Goal: Task Accomplishment & Management: Use online tool/utility

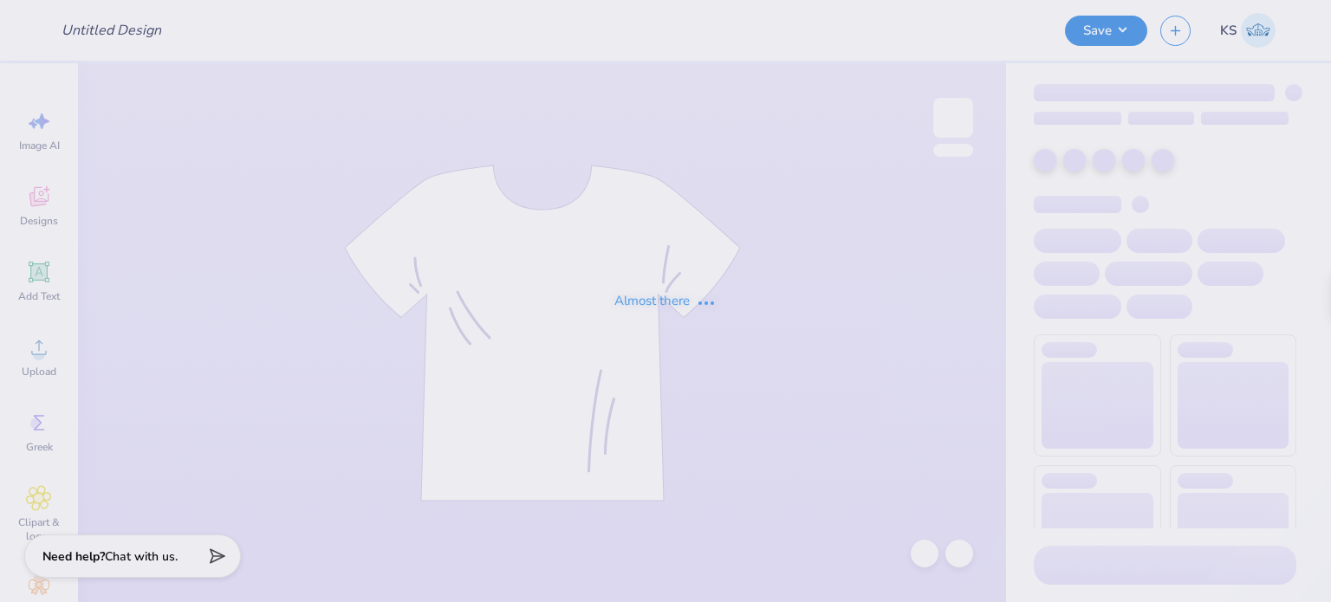
type input "3 stars"
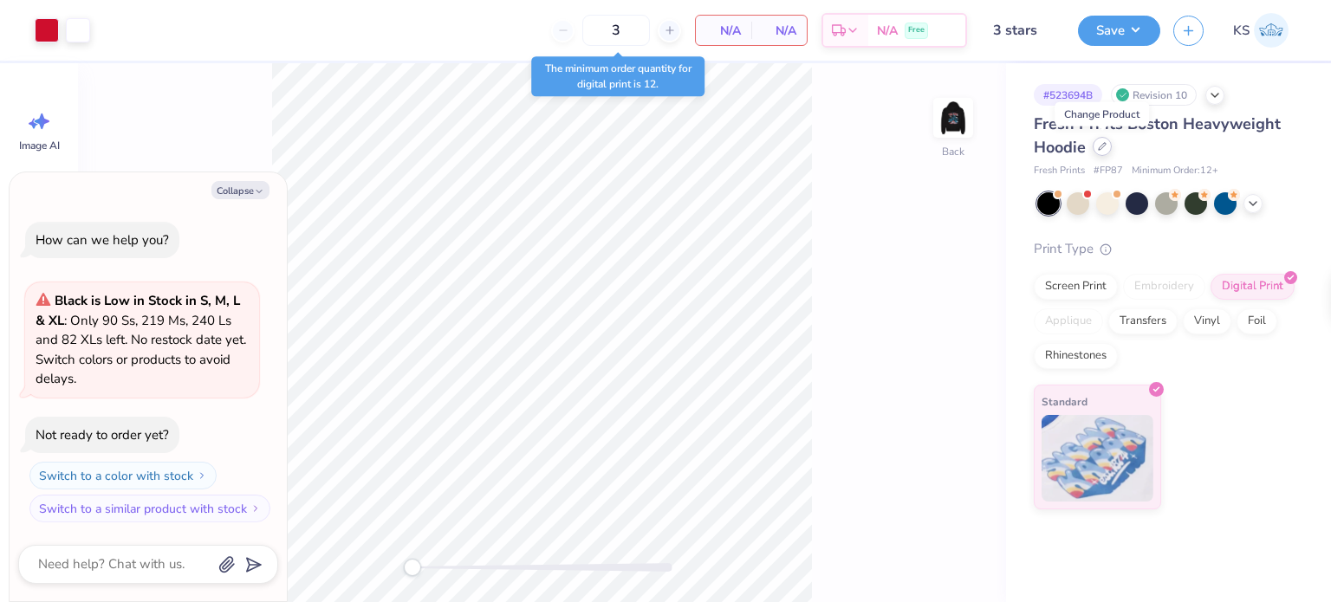
click at [1100, 148] on icon at bounding box center [1101, 146] width 7 height 7
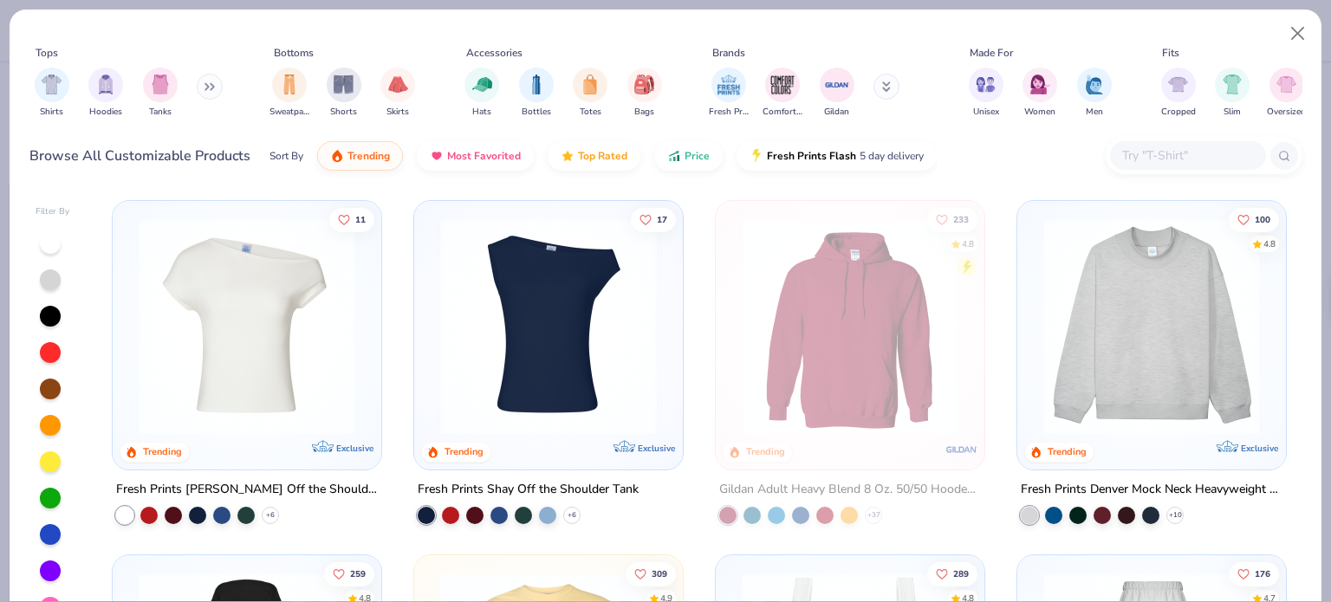
type textarea "x"
click at [1130, 153] on input "text" at bounding box center [1186, 156] width 133 height 20
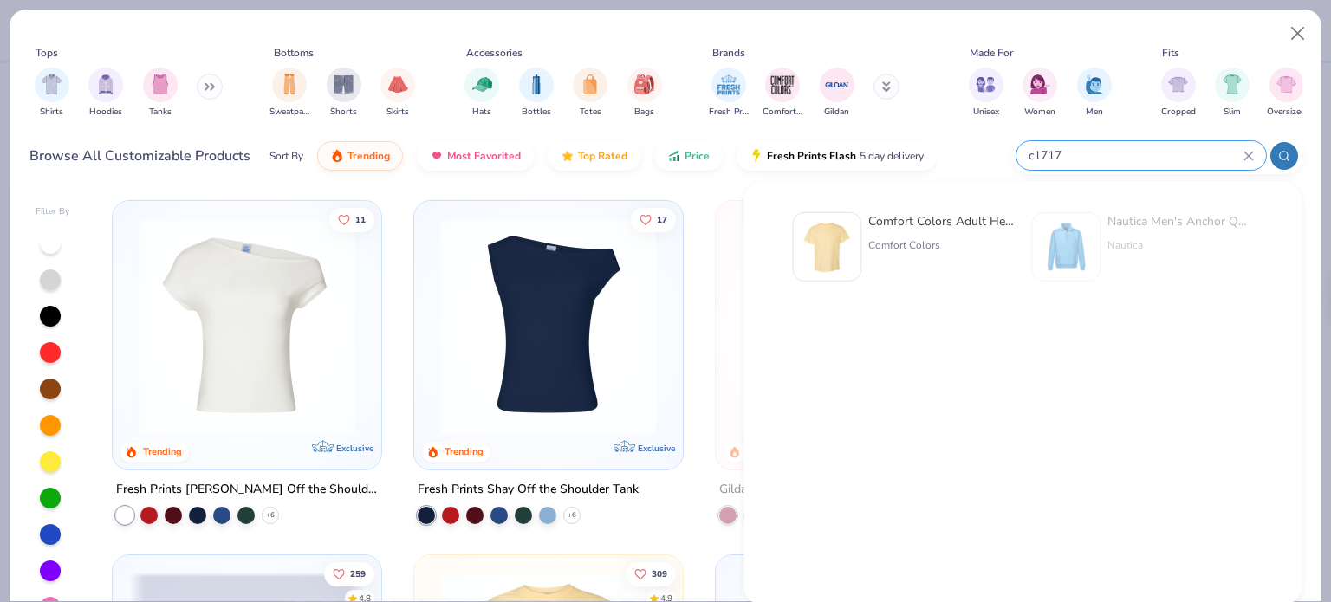
type input "c1717"
click at [927, 246] on div "Comfort Colors" at bounding box center [941, 245] width 146 height 16
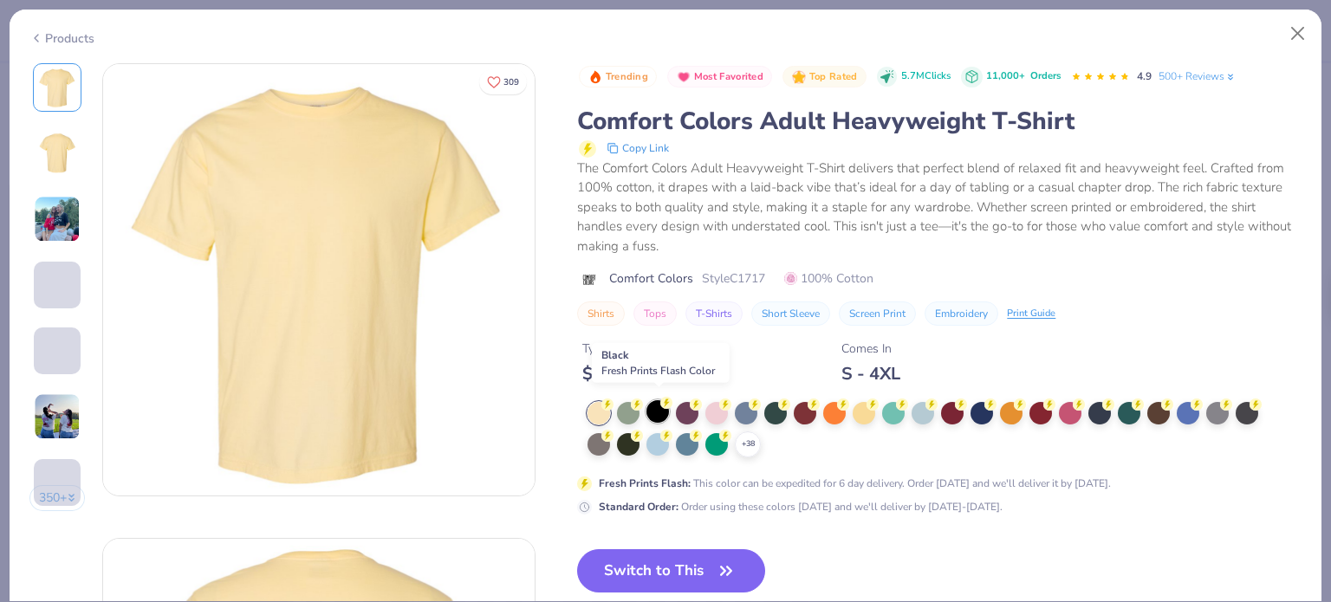
click at [658, 407] on div at bounding box center [657, 411] width 23 height 23
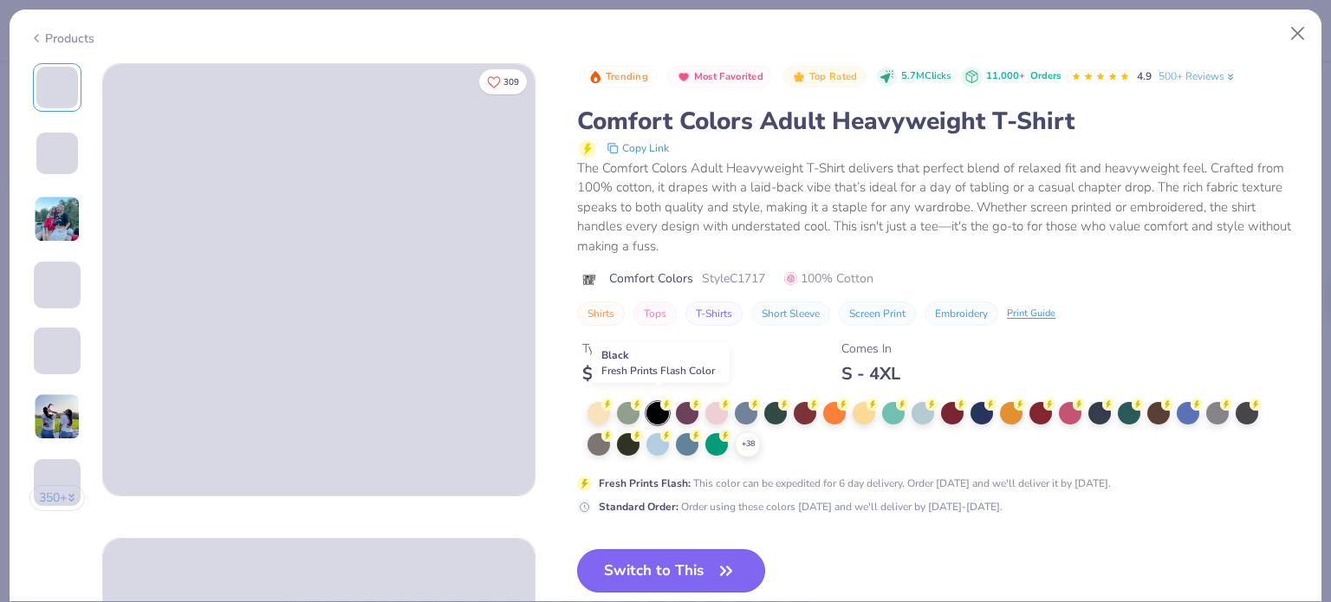
click at [692, 564] on button "Switch to This" at bounding box center [671, 570] width 188 height 43
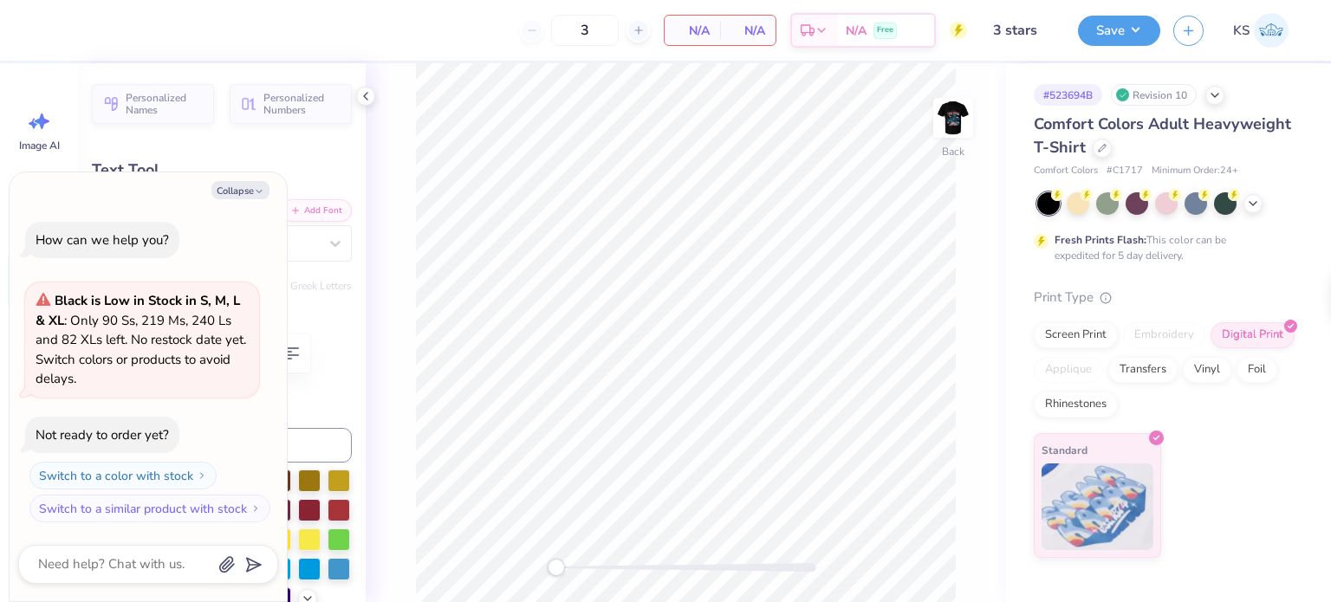
type textarea "x"
type input "7.76"
type input "2.58"
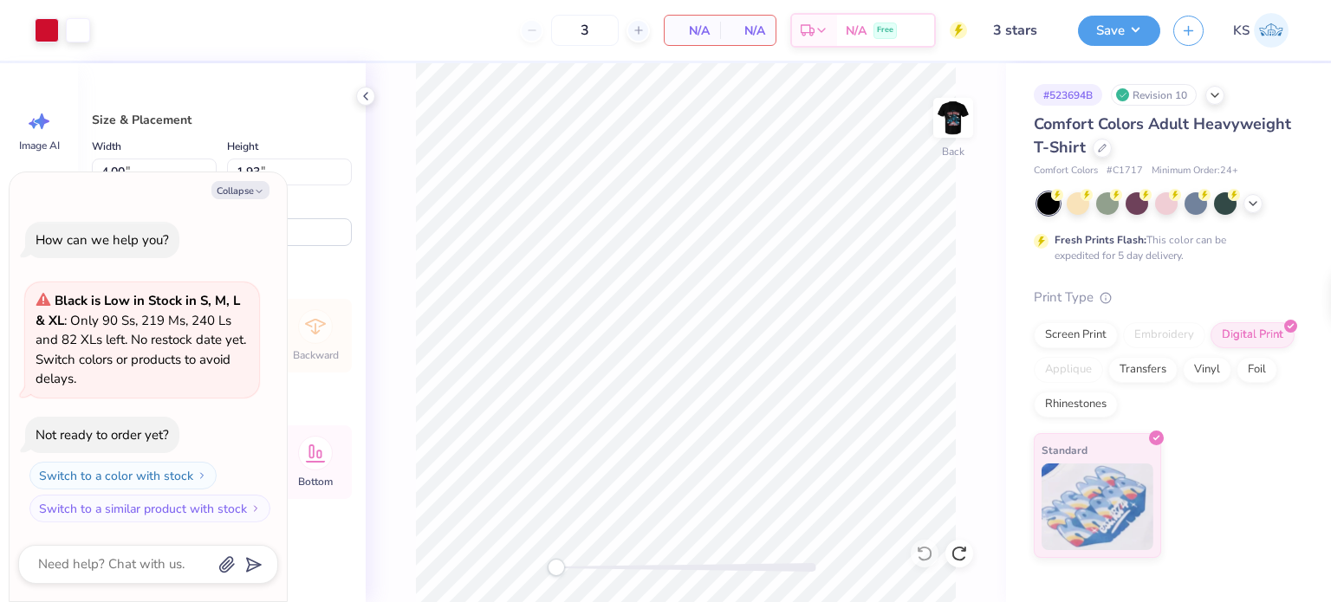
type textarea "x"
type input "3.00"
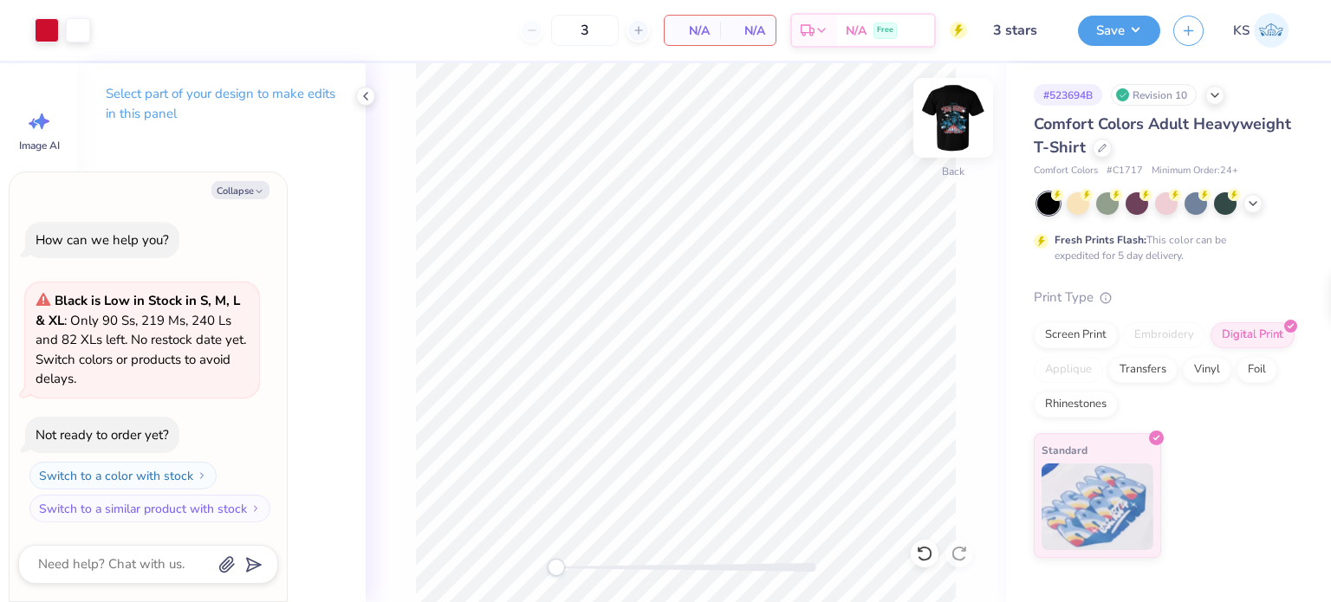
click at [965, 138] on img at bounding box center [952, 117] width 69 height 69
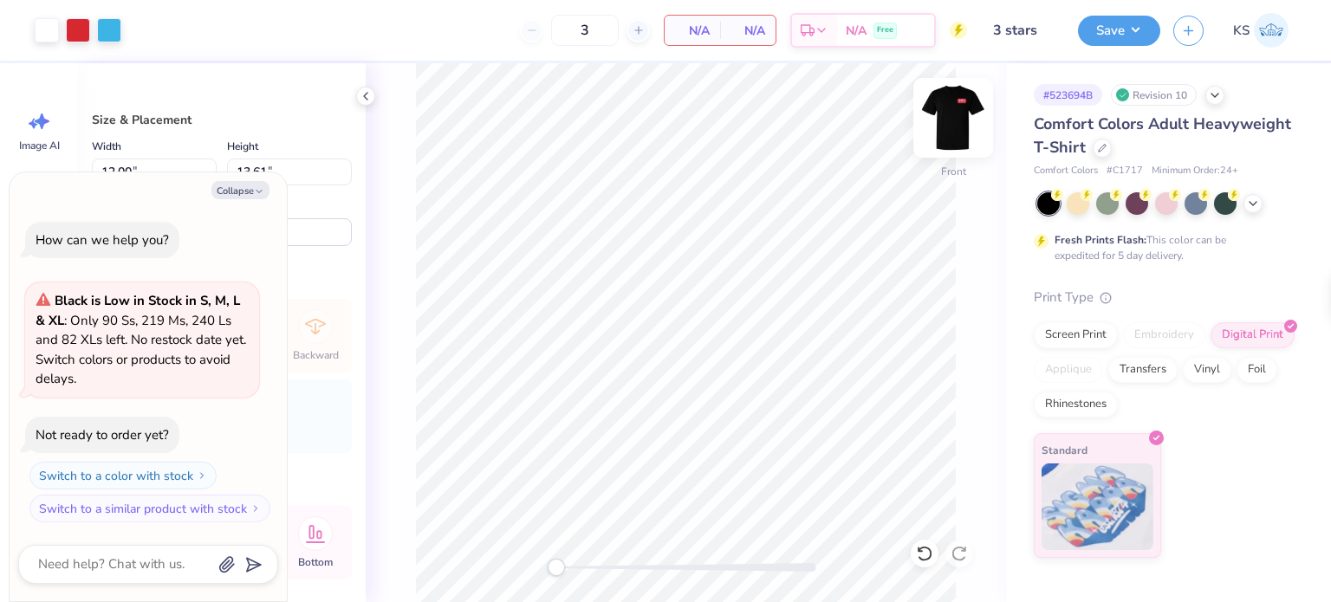
type textarea "x"
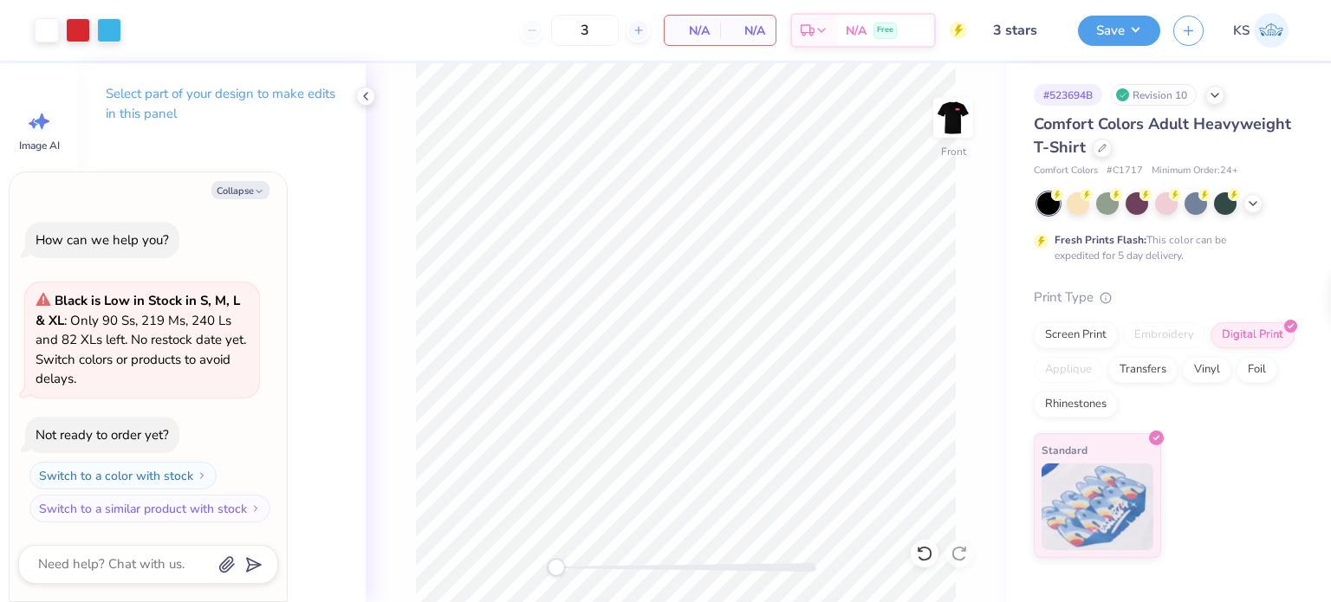
drag, startPoint x: 596, startPoint y: 34, endPoint x: 544, endPoint y: 34, distance: 52.0
click at [544, 34] on div "3" at bounding box center [585, 30] width 130 height 31
type input "7"
type textarea "x"
type input "12"
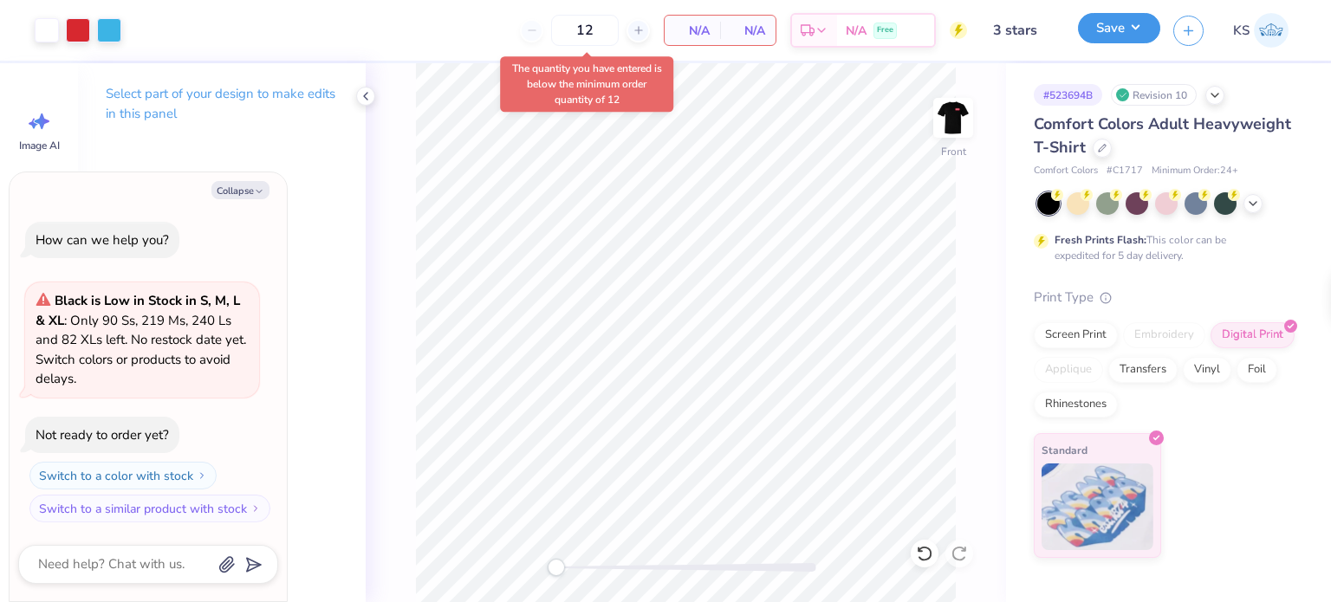
click at [1097, 22] on button "Save" at bounding box center [1119, 28] width 82 height 30
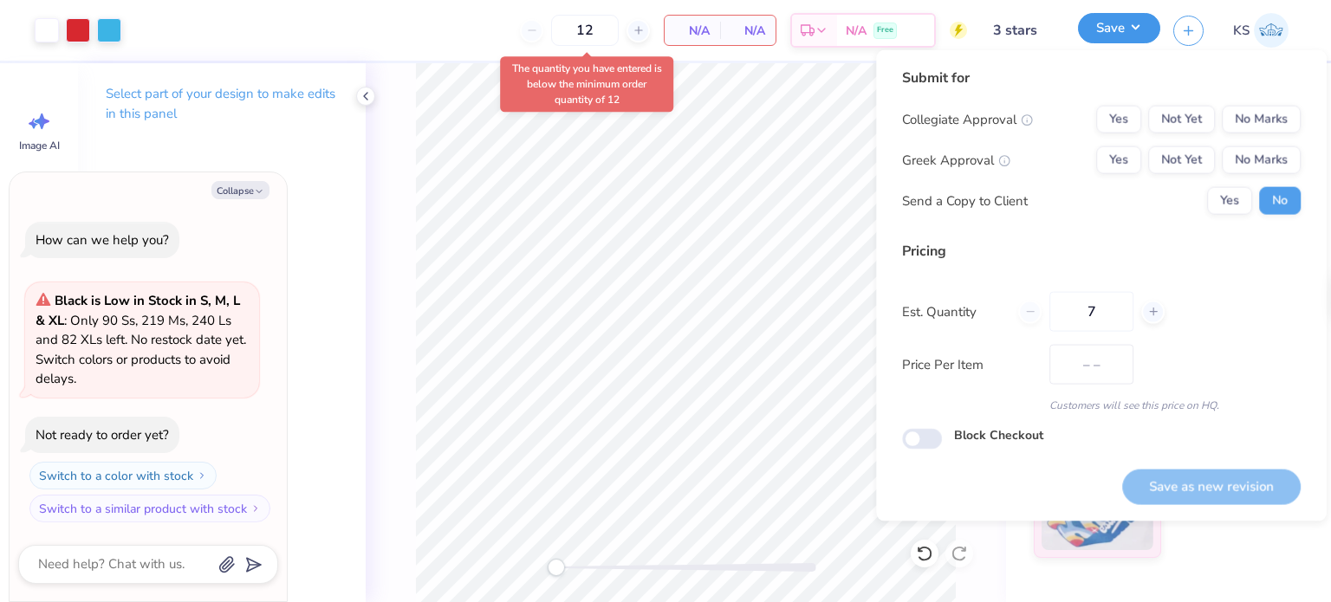
type textarea "x"
type input "12"
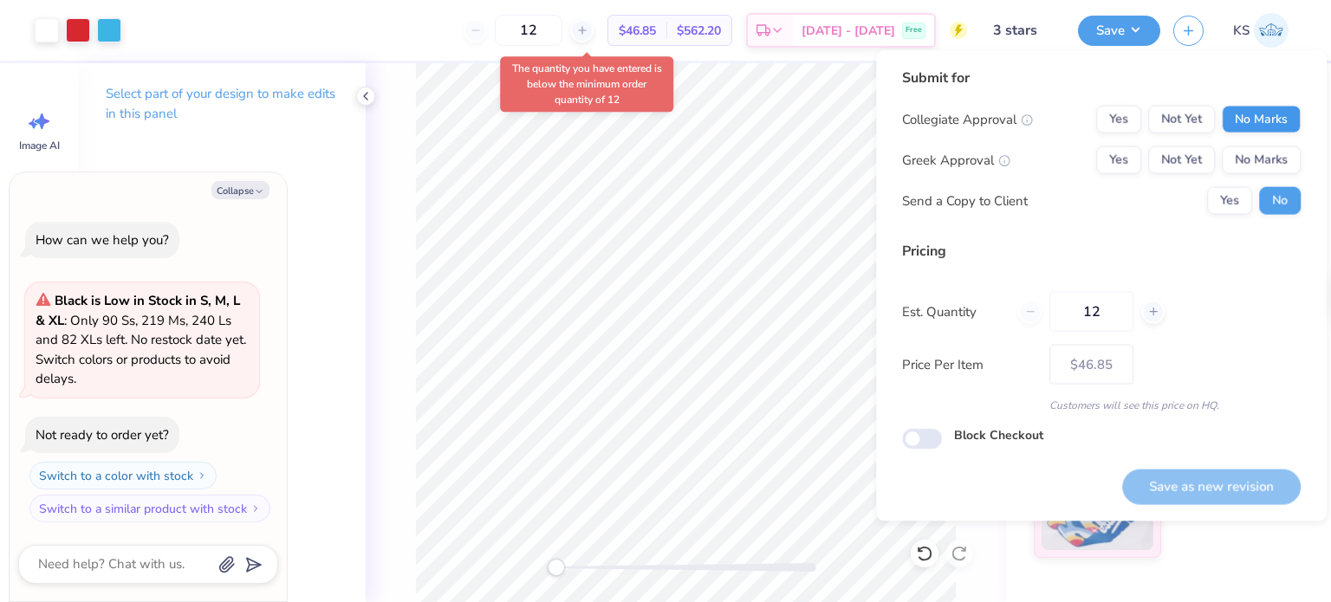
type textarea "x"
type input "$46.85"
click at [1237, 120] on button "No Marks" at bounding box center [1260, 120] width 79 height 28
click at [1251, 152] on button "No Marks" at bounding box center [1260, 160] width 79 height 28
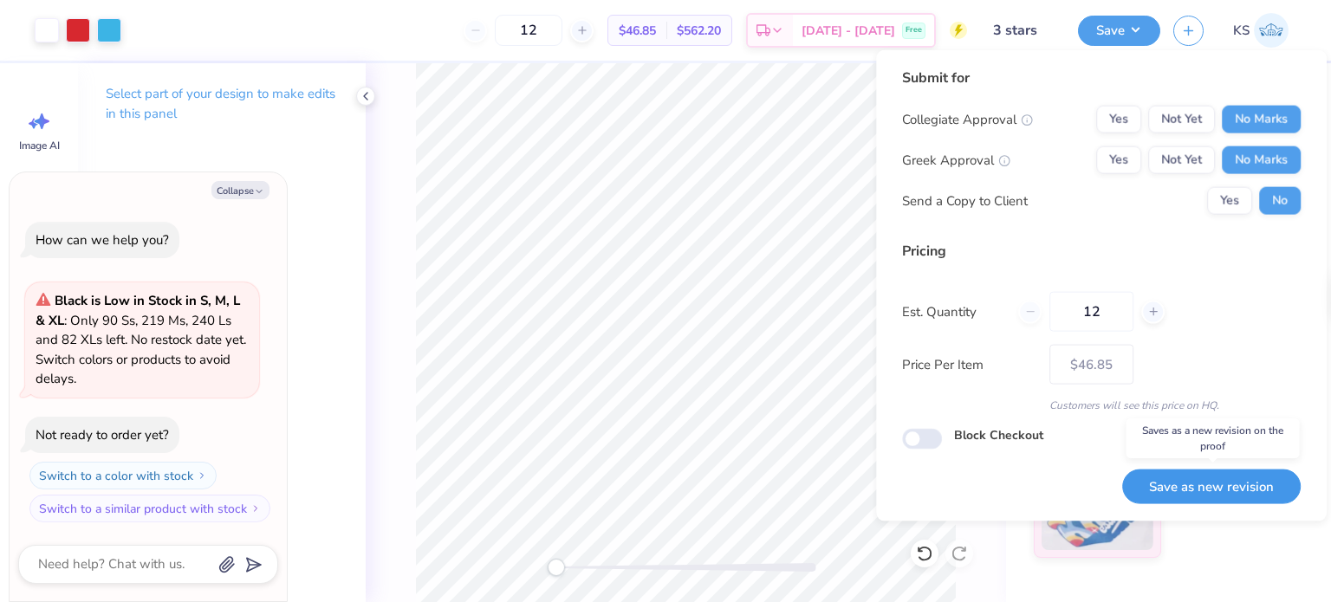
click at [1212, 475] on button "Save as new revision" at bounding box center [1211, 487] width 178 height 36
type textarea "x"
type input "– –"
type textarea "x"
type input "$46.85"
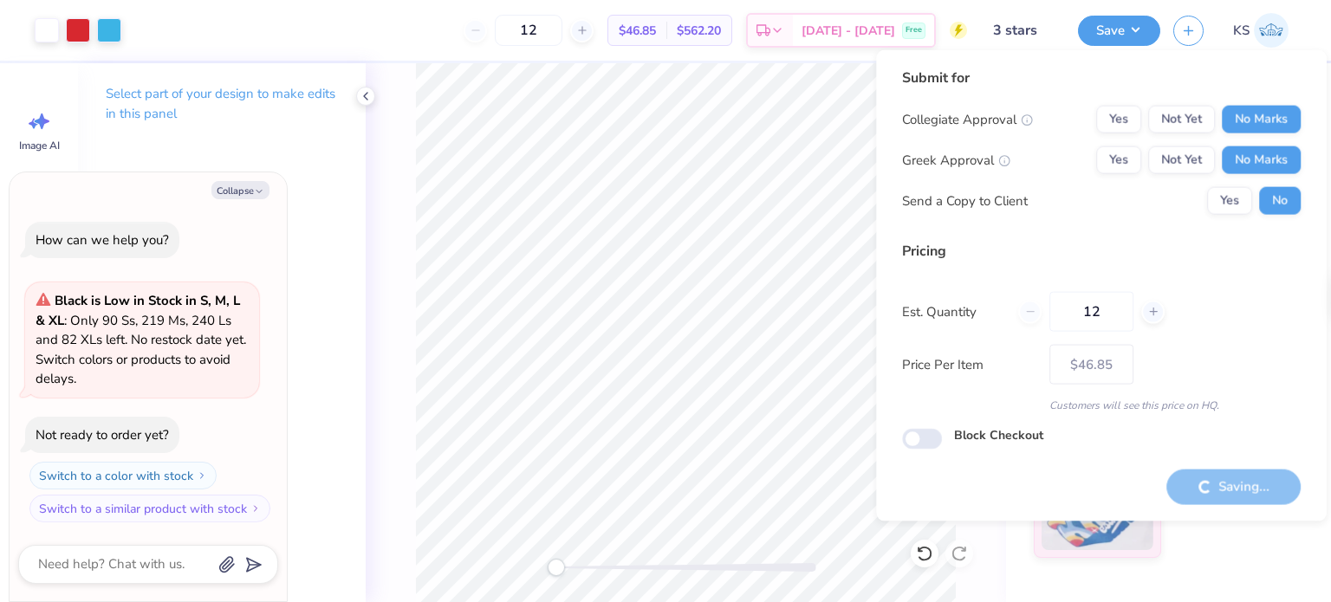
type textarea "x"
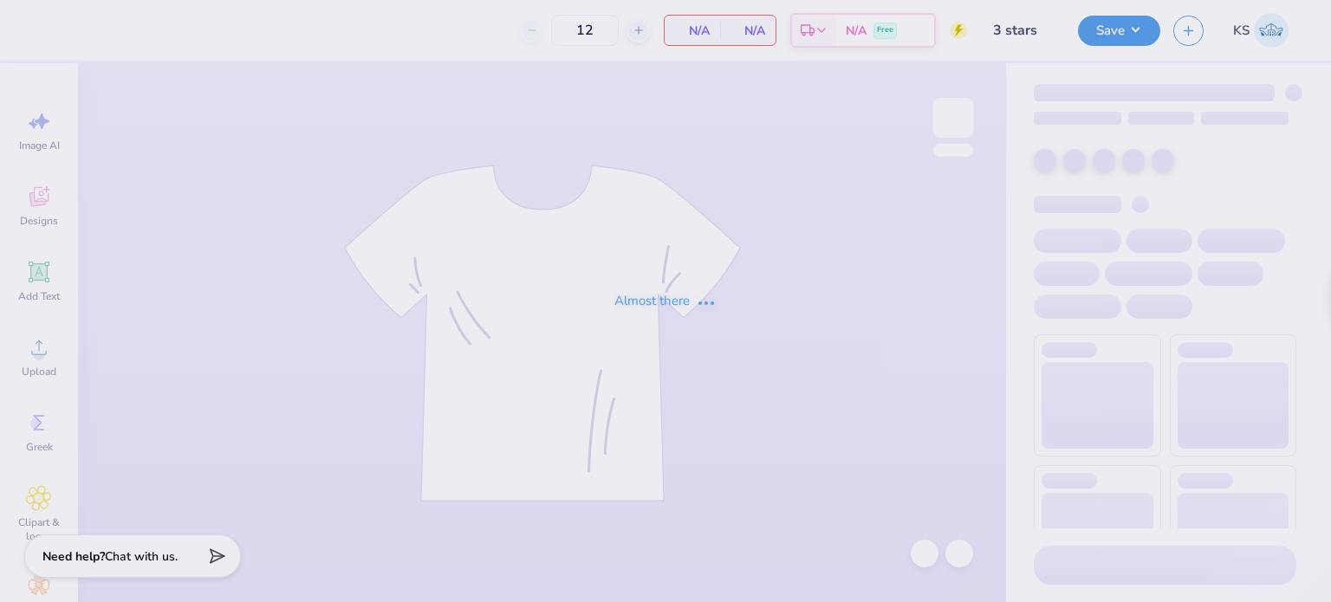
type input "3 stars"
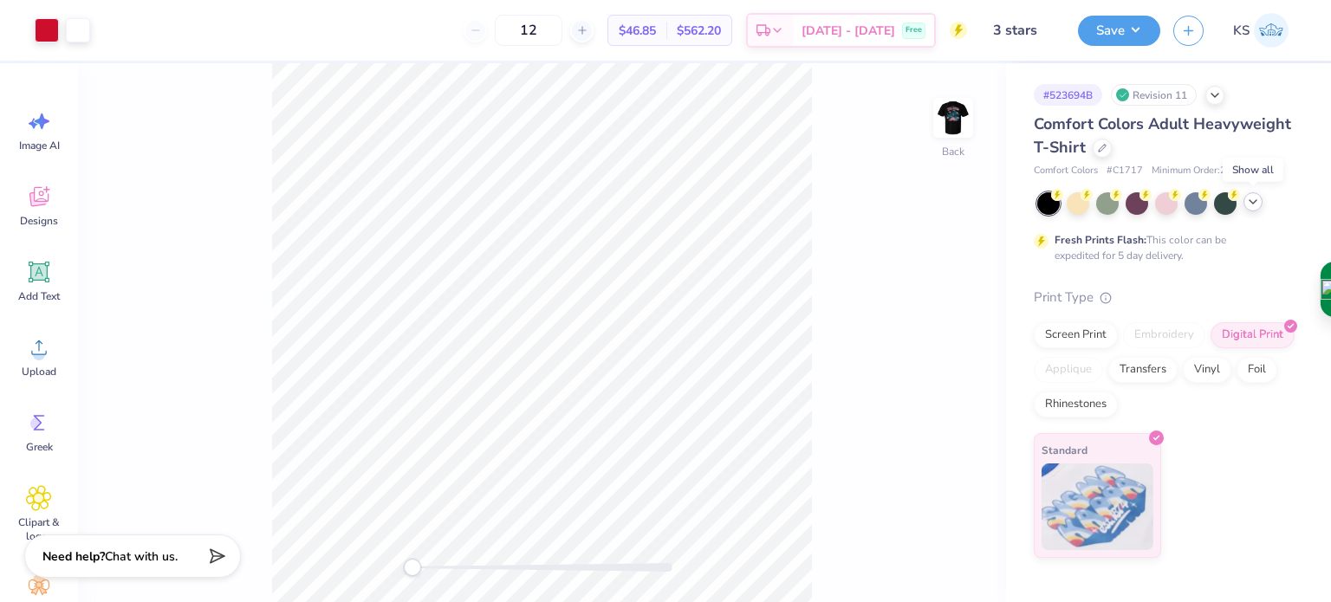
click at [1247, 203] on icon at bounding box center [1253, 202] width 14 height 14
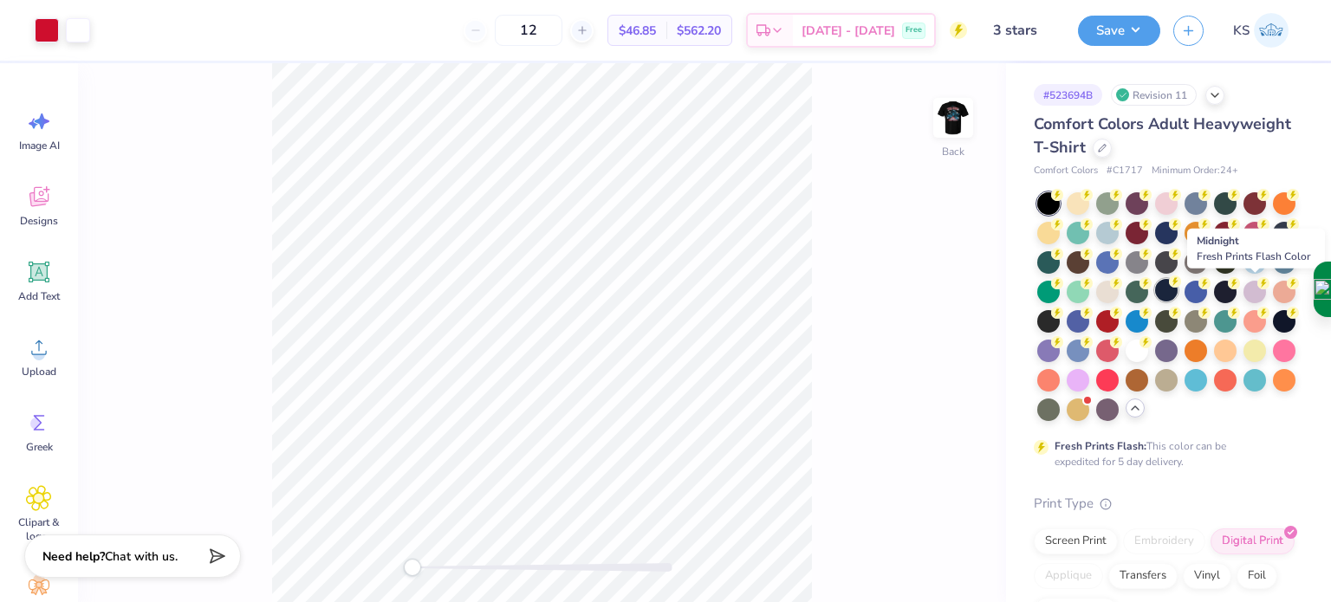
click at [1177, 290] on div at bounding box center [1166, 290] width 23 height 23
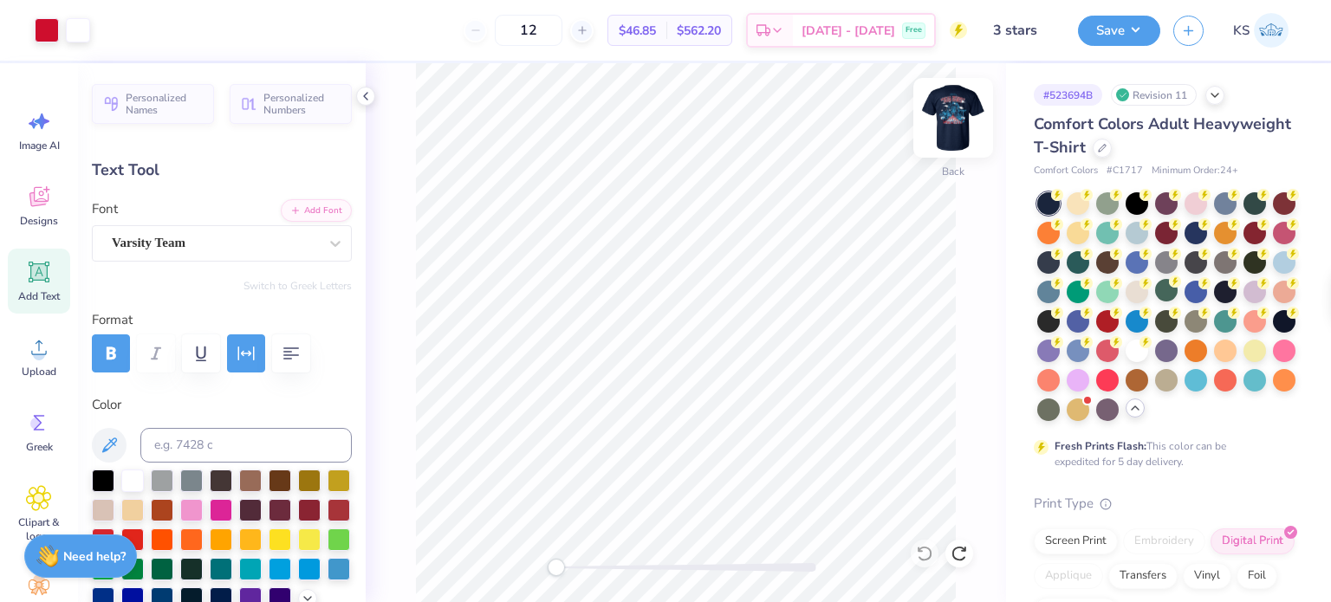
click at [947, 104] on img at bounding box center [952, 117] width 69 height 69
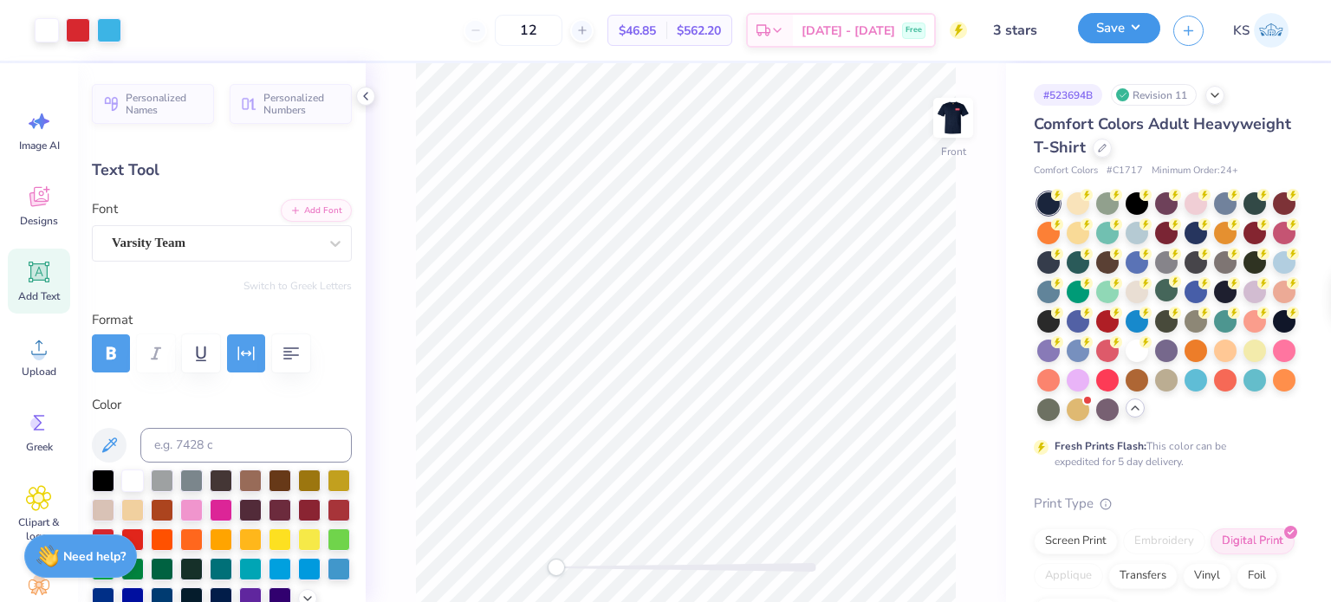
click at [1130, 23] on button "Save" at bounding box center [1119, 28] width 82 height 30
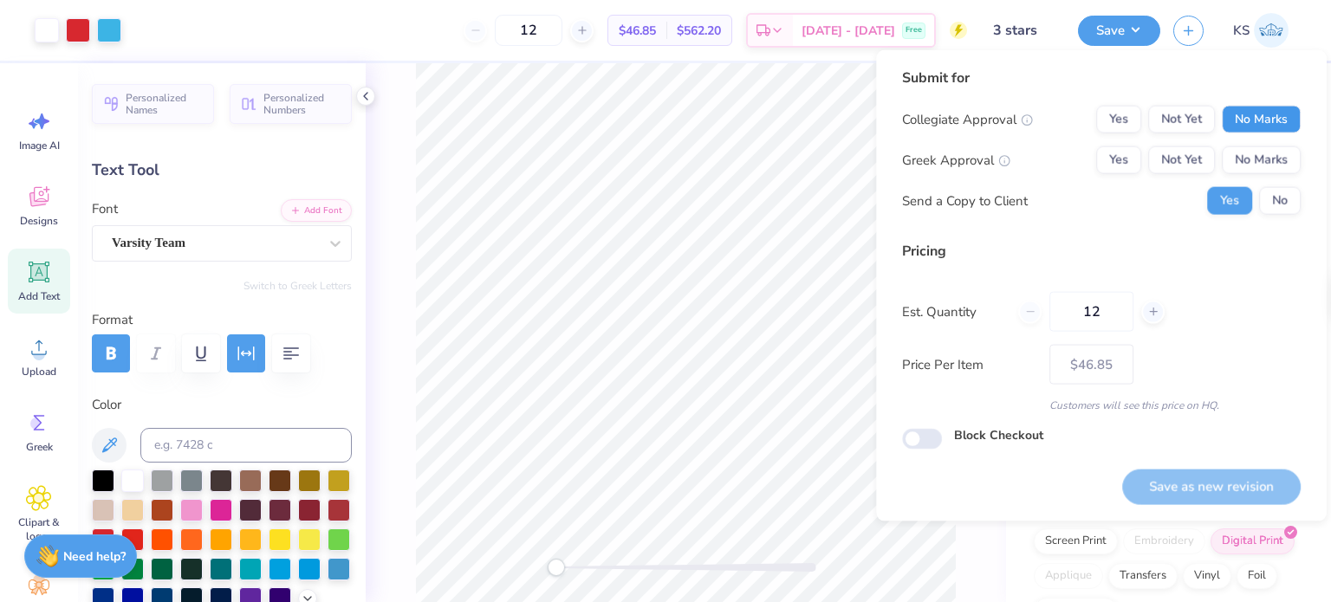
click at [1251, 111] on button "No Marks" at bounding box center [1260, 120] width 79 height 28
click at [1260, 153] on button "No Marks" at bounding box center [1260, 160] width 79 height 28
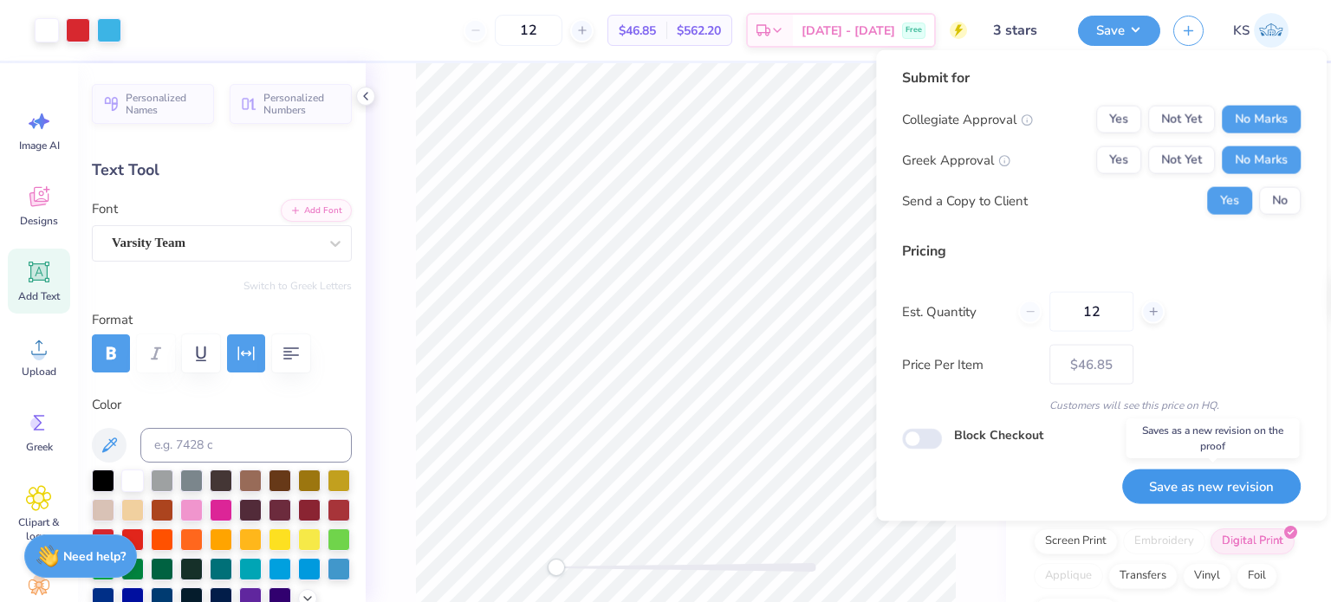
click at [1176, 483] on button "Save as new revision" at bounding box center [1211, 487] width 178 height 36
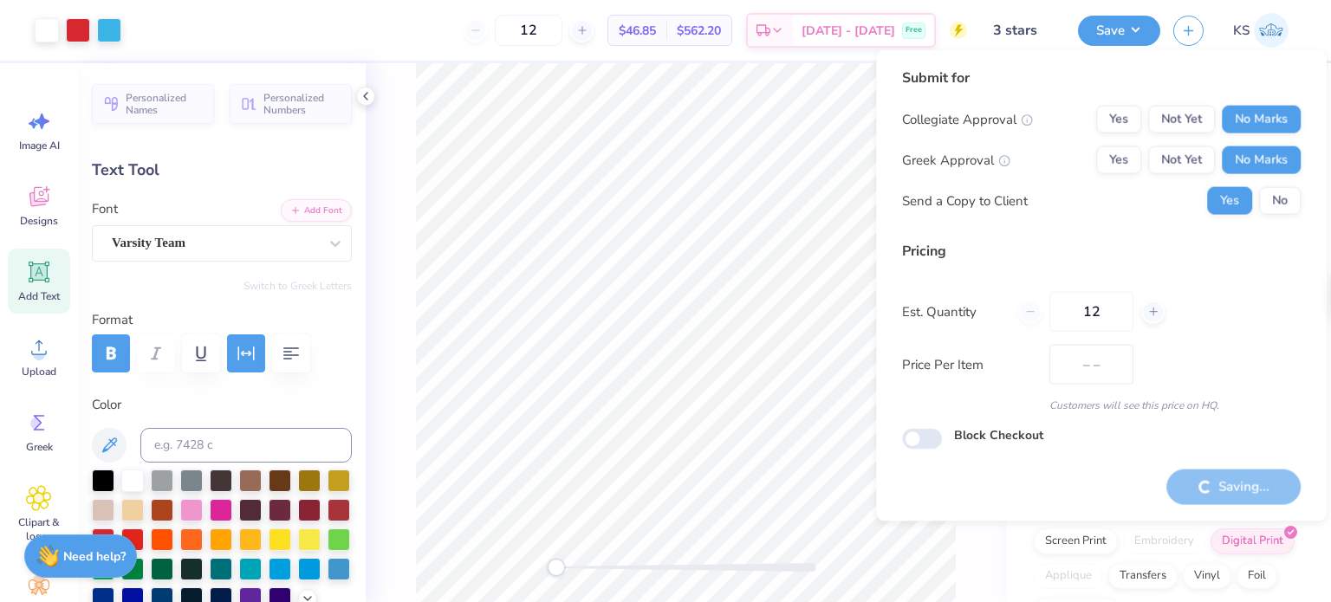
type input "$46.85"
